Goal: Transaction & Acquisition: Download file/media

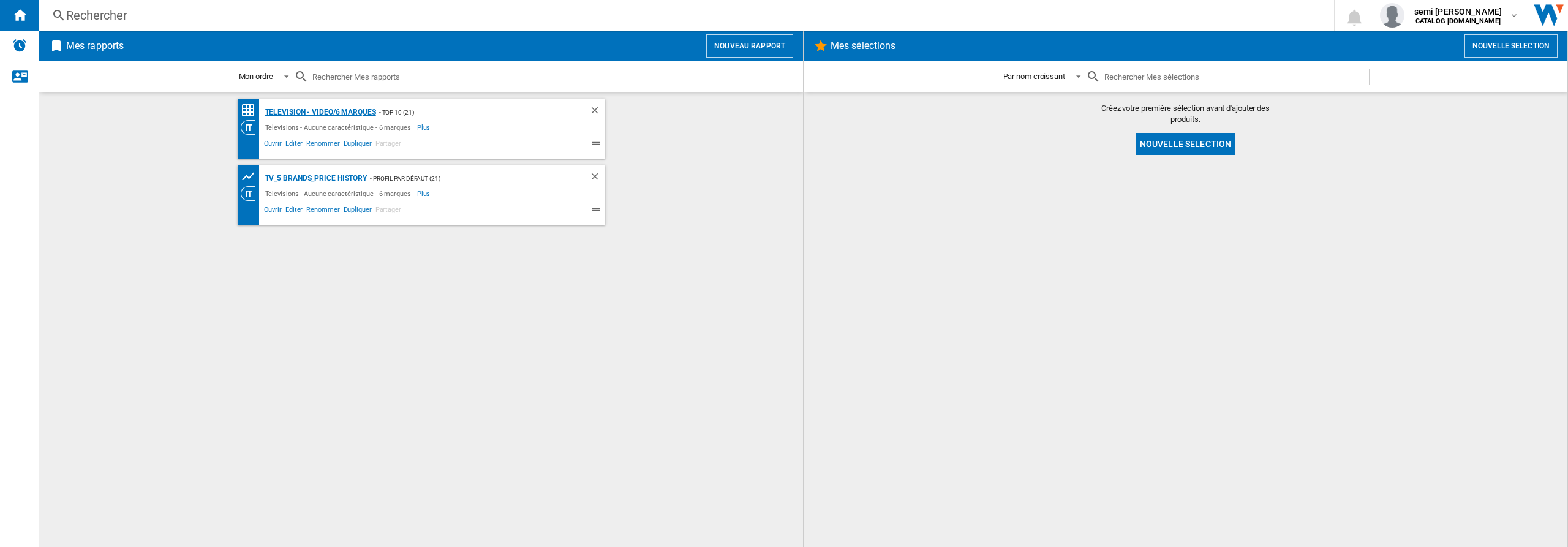
click at [303, 111] on div "Television - video/6 marques" at bounding box center [318, 112] width 114 height 15
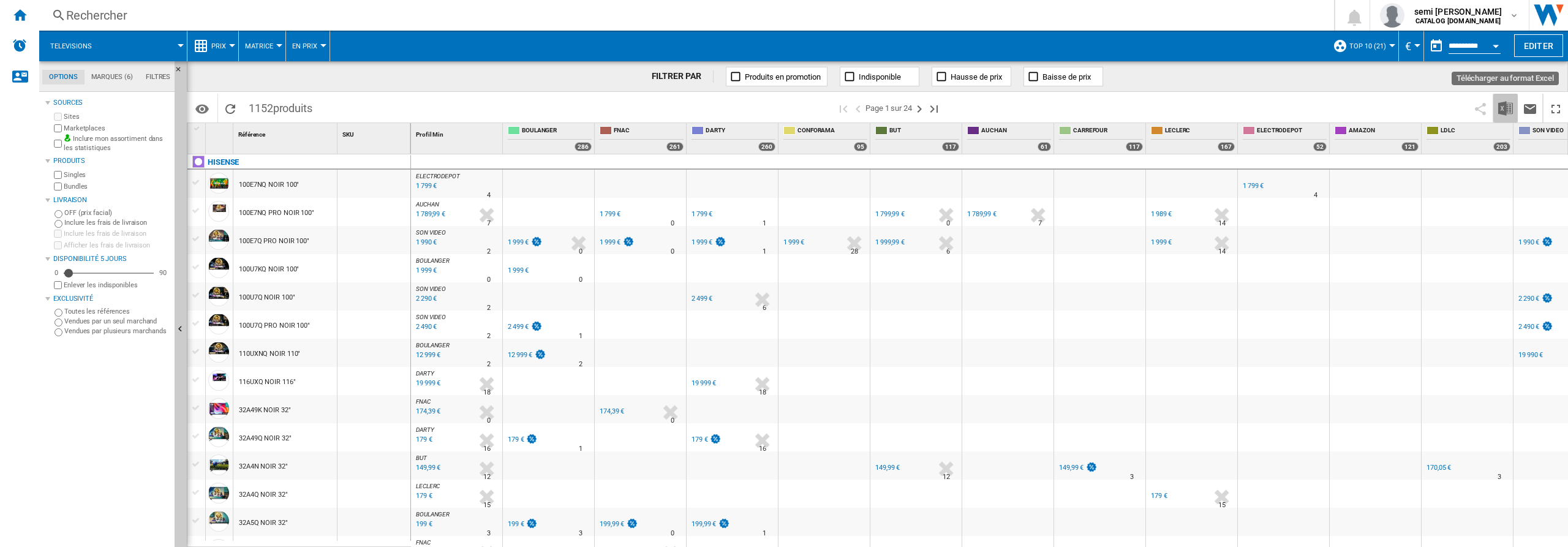
click at [1506, 108] on img "Télécharger au format Excel" at bounding box center [1506, 108] width 15 height 15
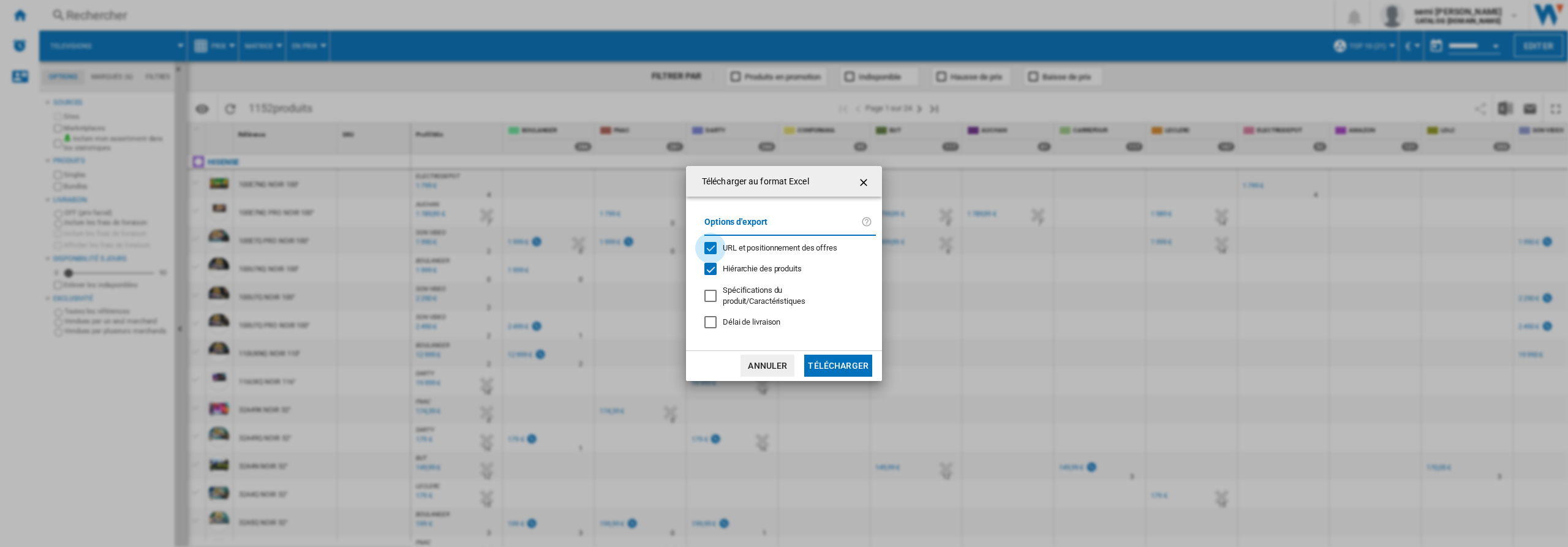
click at [711, 248] on div "URL et positionnement des offres" at bounding box center [711, 248] width 12 height 12
click at [711, 272] on div "Hiérarchie des produits" at bounding box center [711, 269] width 12 height 12
click at [846, 363] on button "Télécharger" at bounding box center [838, 365] width 68 height 22
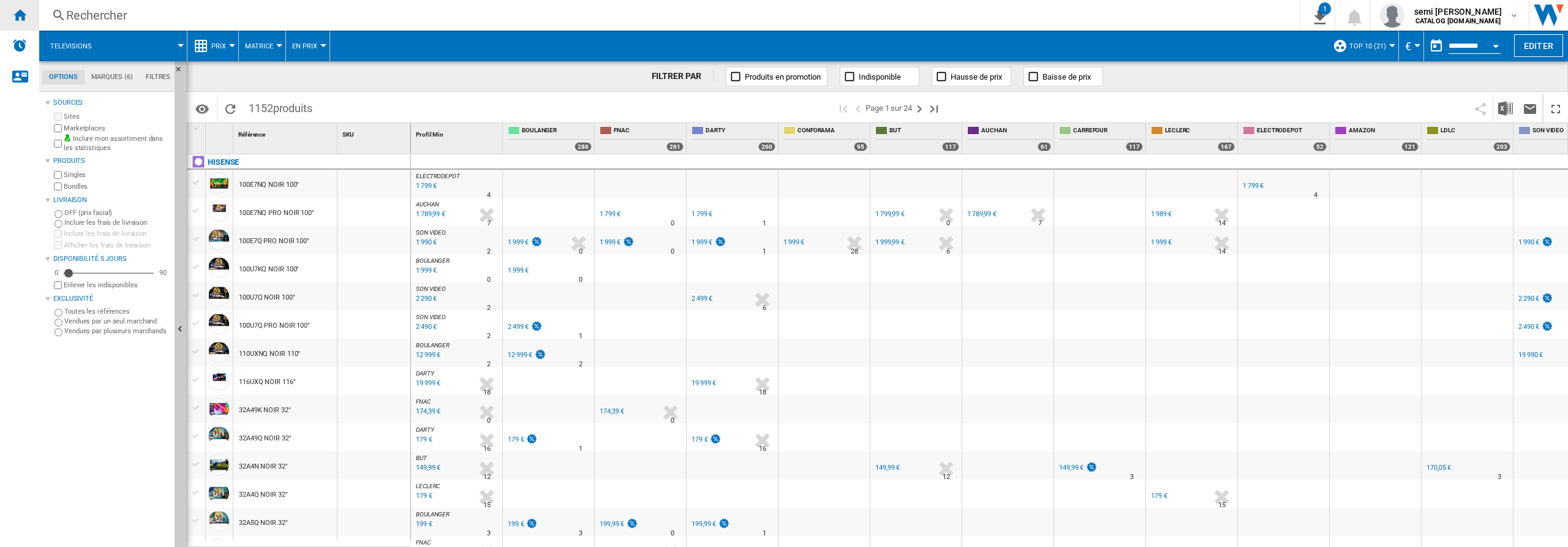
click at [22, 13] on ng-md-icon "Accueil" at bounding box center [20, 15] width 15 height 15
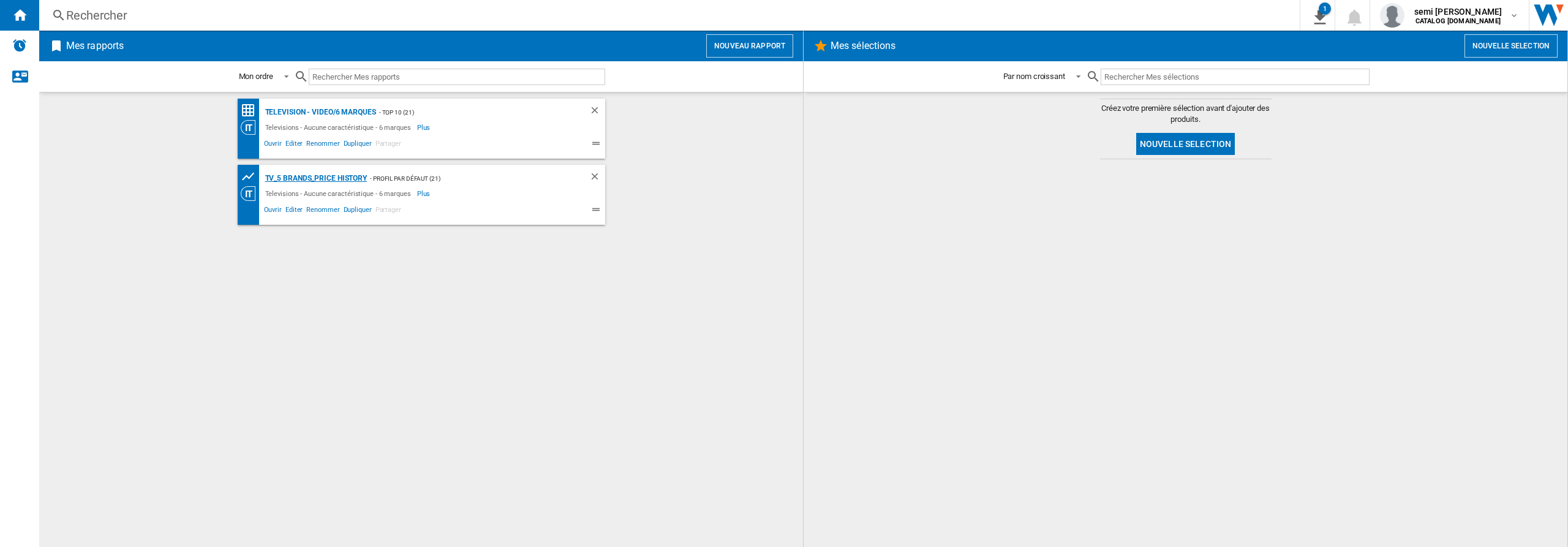
click at [326, 183] on div "TV_5 Brands_Price History" at bounding box center [315, 178] width 105 height 15
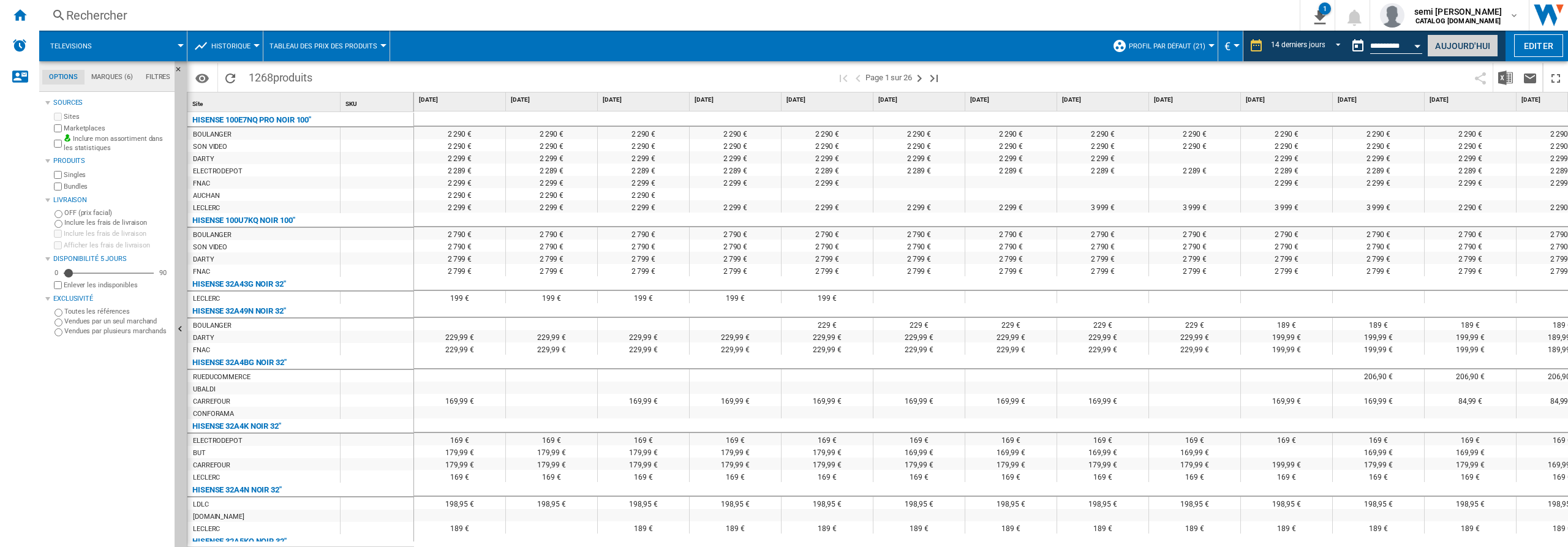
click at [1462, 50] on button "Aujourd'hui" at bounding box center [1463, 46] width 71 height 23
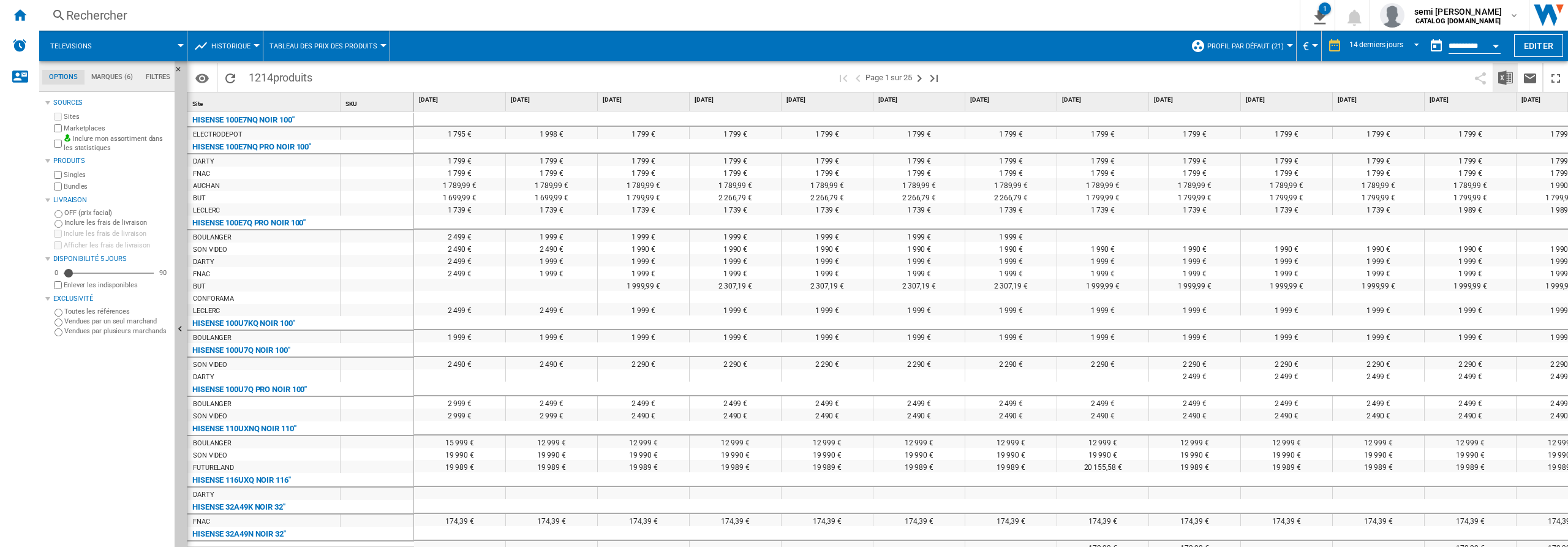
click at [1506, 79] on img "Télécharger au format Excel" at bounding box center [1506, 78] width 15 height 15
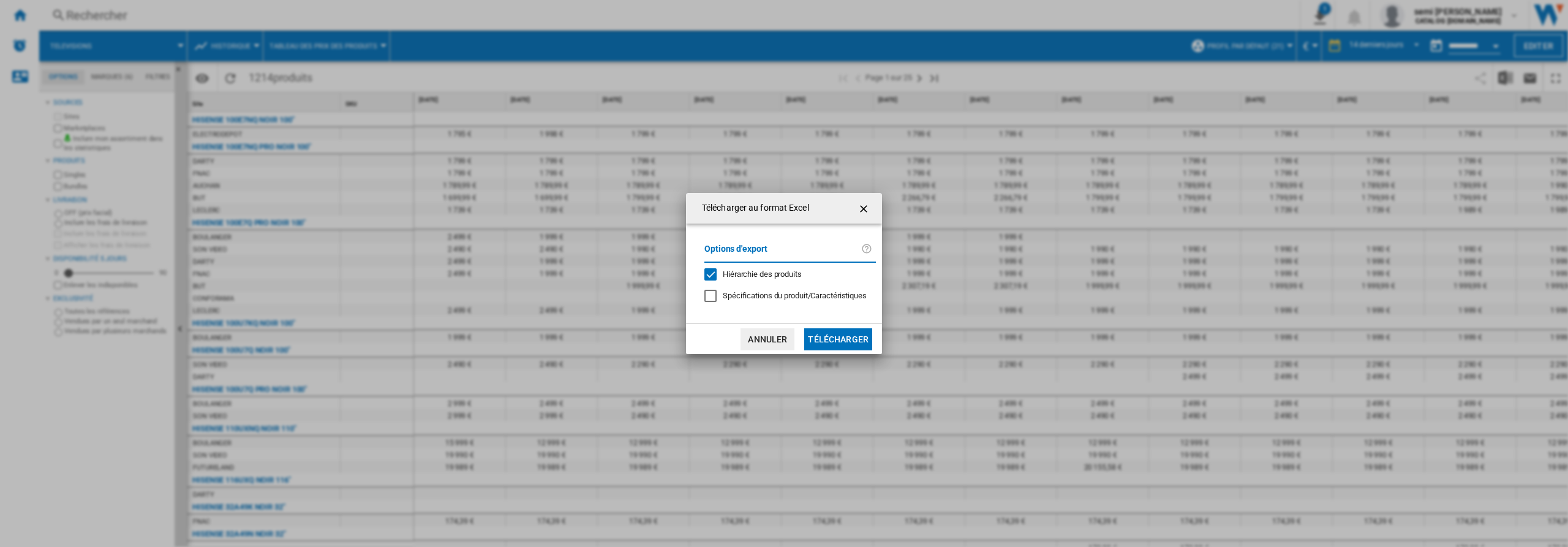
click at [709, 275] on div "Hiérarchie des produits" at bounding box center [711, 274] width 12 height 12
click at [839, 344] on button "Télécharger" at bounding box center [838, 339] width 68 height 22
